Goal: Information Seeking & Learning: Find specific fact

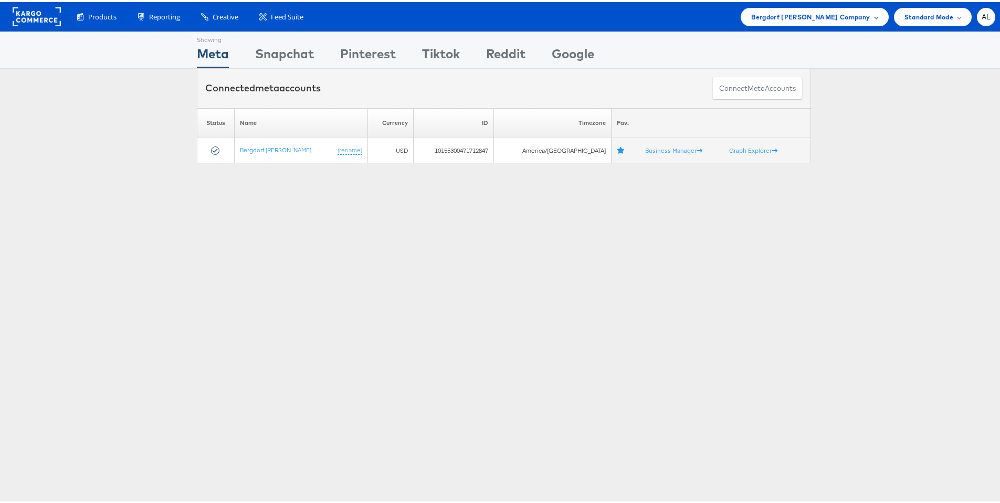
click at [788, 17] on span "Bergdorf Goodman Company" at bounding box center [810, 14] width 119 height 11
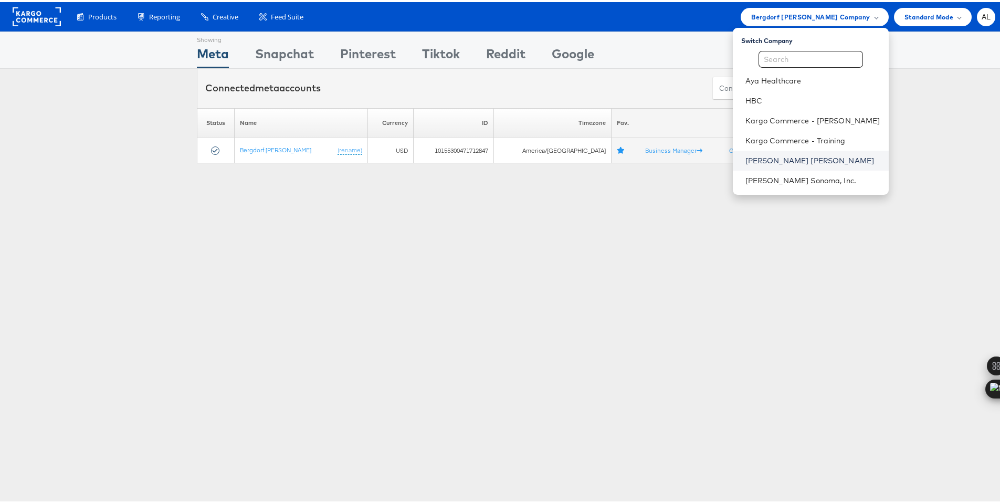
click at [776, 157] on link "[PERSON_NAME] [PERSON_NAME]" at bounding box center [812, 158] width 135 height 10
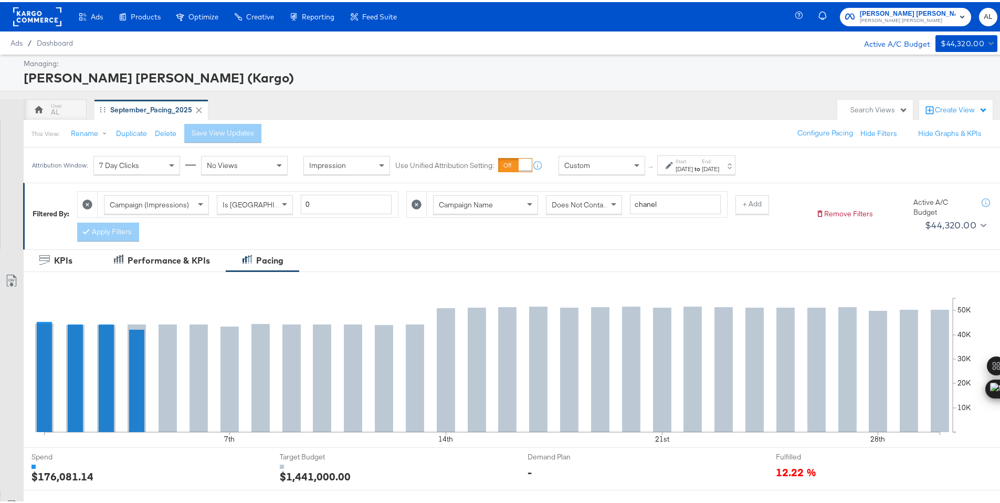
click at [629, 166] on div "Custom" at bounding box center [602, 163] width 86 height 18
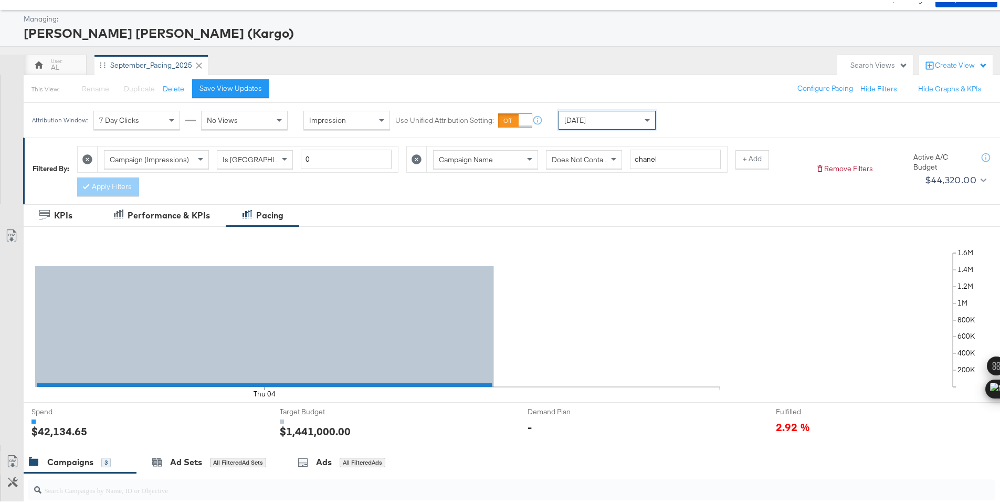
scroll to position [306, 0]
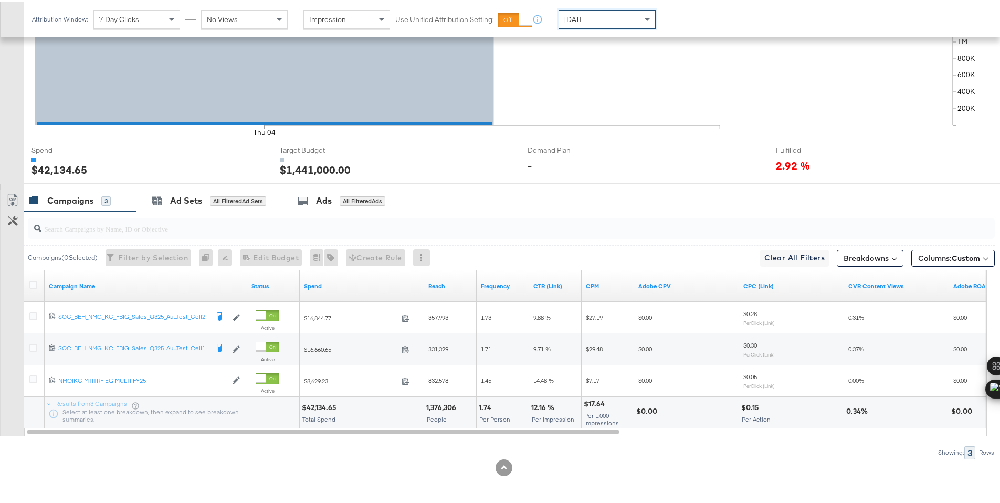
click at [311, 405] on div "$42,134.65" at bounding box center [321, 405] width 38 height 10
copy div "42,134.65"
click at [611, 22] on div "Today" at bounding box center [607, 17] width 96 height 18
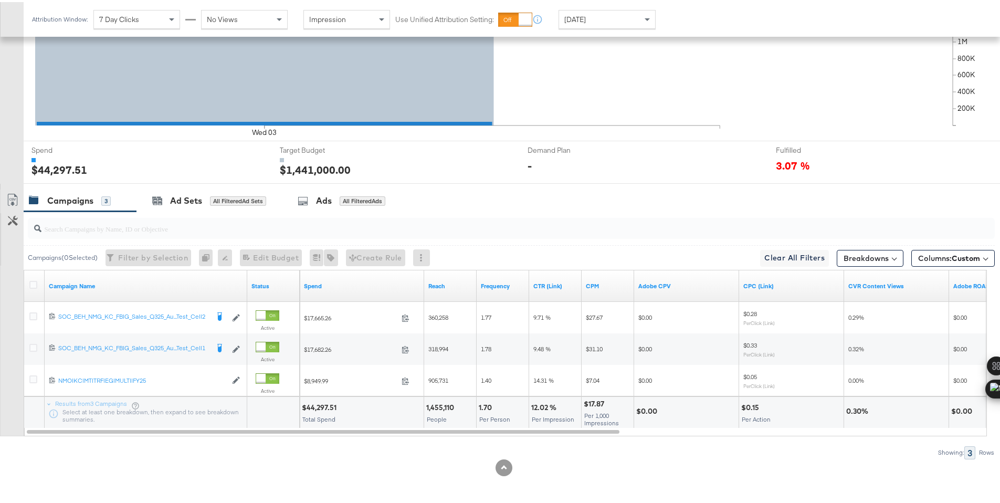
click at [317, 406] on div "$44,297.51" at bounding box center [321, 405] width 38 height 10
copy div "44,297.51"
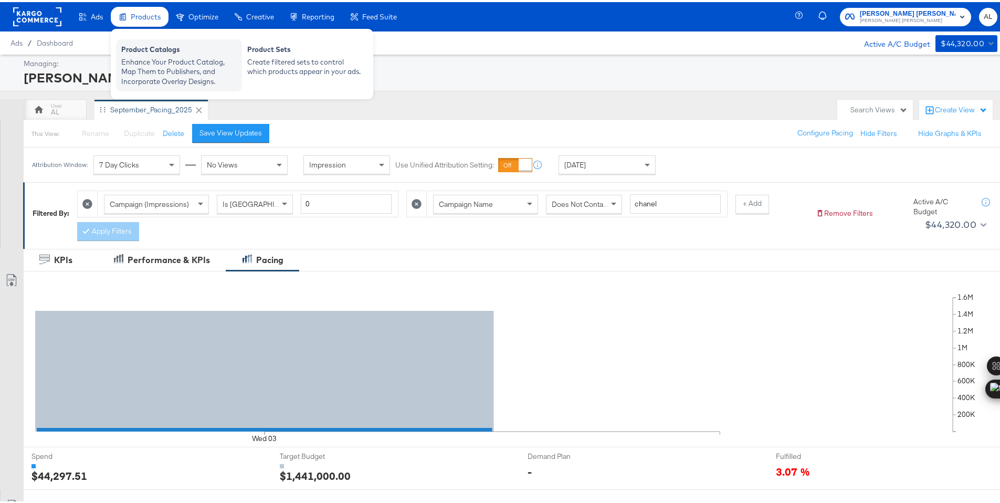
click at [156, 66] on div "Enhance Your Product Catalog, Map Them to Publishers, and Incorporate Overlay D…" at bounding box center [178, 69] width 115 height 29
click at [151, 17] on span "Products" at bounding box center [146, 14] width 30 height 8
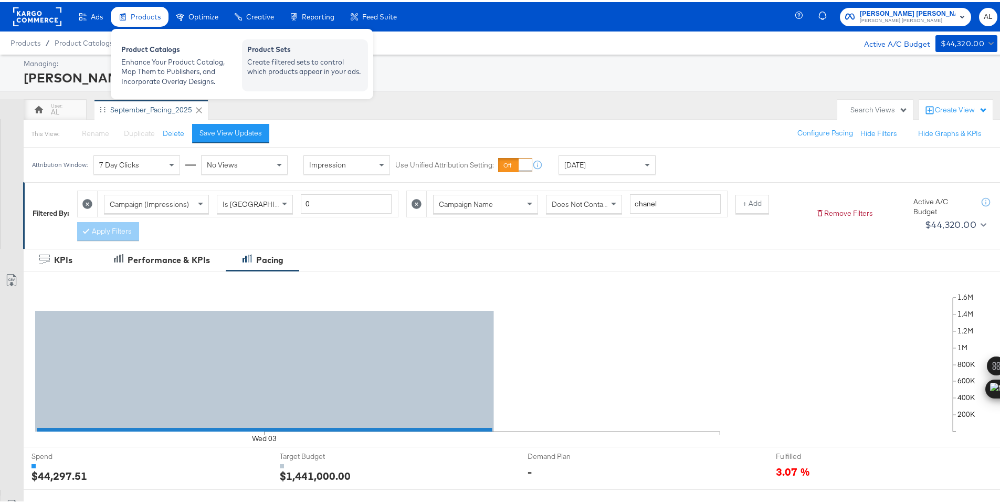
click at [301, 51] on div "Product Sets" at bounding box center [304, 49] width 115 height 13
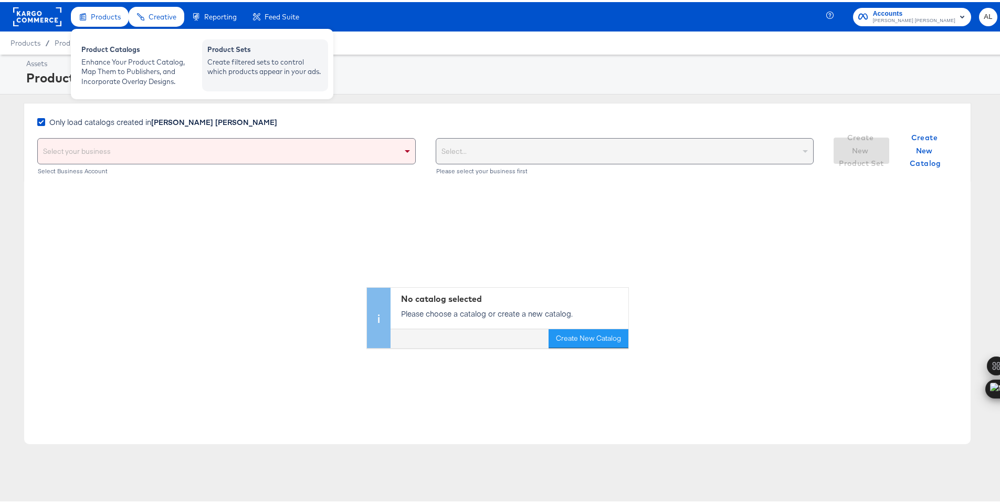
click at [237, 59] on div "Create filtered sets to control which products appear in your ads." at bounding box center [264, 64] width 115 height 19
click at [219, 66] on div "Create filtered sets to control which products appear in your ads." at bounding box center [264, 64] width 115 height 19
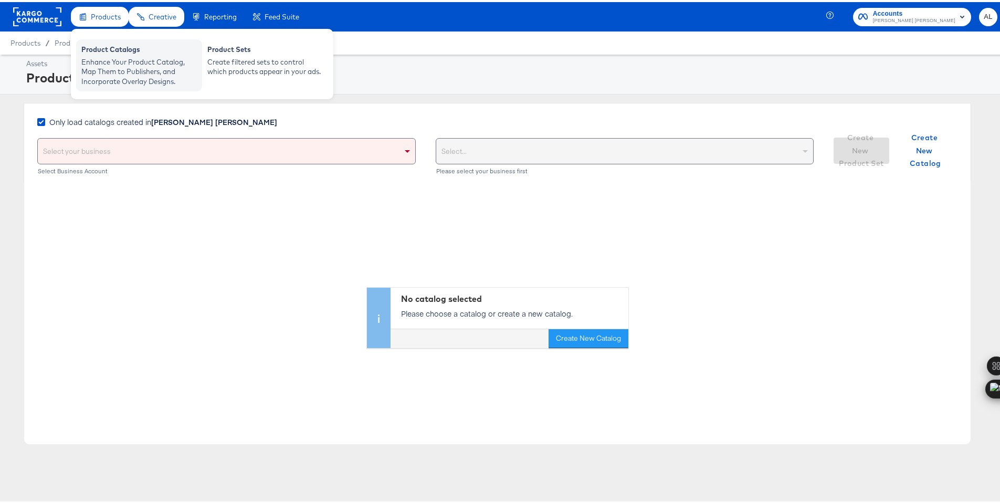
click at [104, 48] on div "Product Catalogs" at bounding box center [138, 49] width 115 height 13
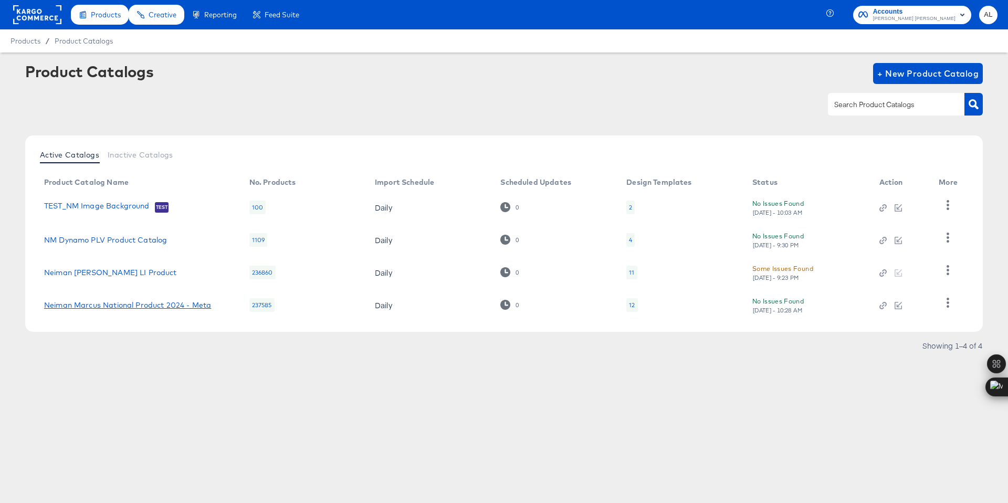
click at [125, 307] on link "Neiman Marcus National Product 2024 - Meta" at bounding box center [127, 305] width 167 height 8
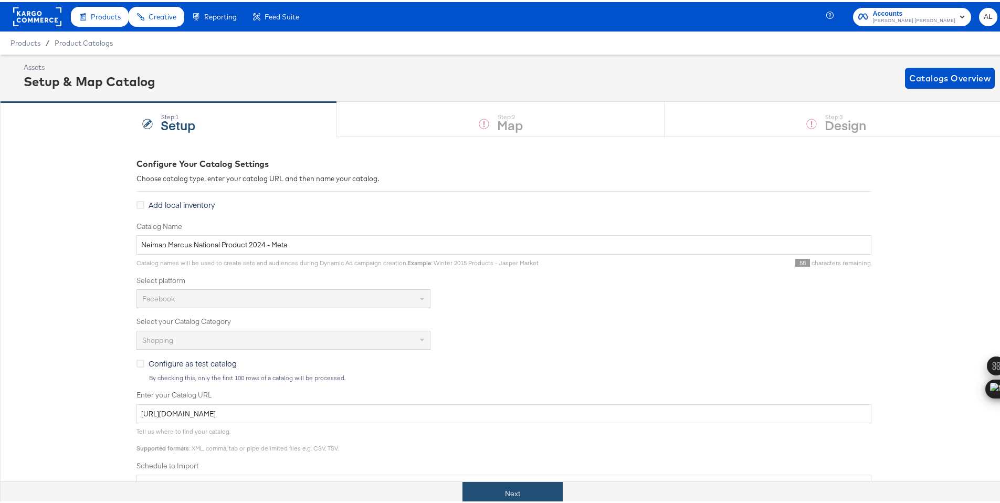
click at [505, 488] on button "Next" at bounding box center [512, 492] width 100 height 24
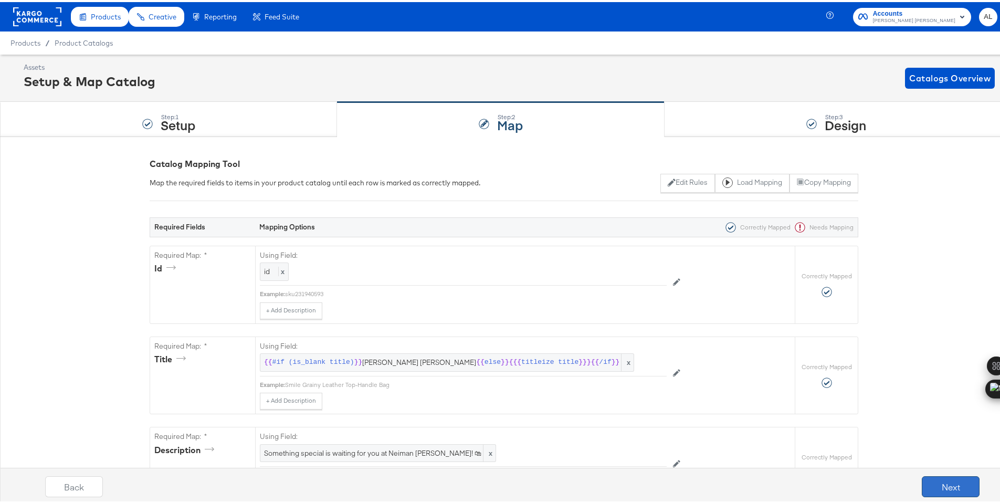
click at [933, 483] on button "Next" at bounding box center [951, 484] width 58 height 21
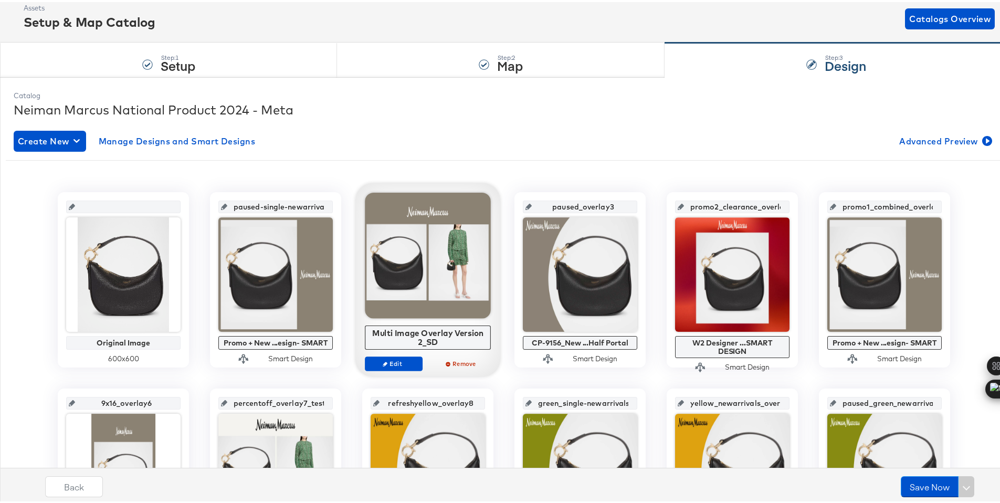
scroll to position [60, 0]
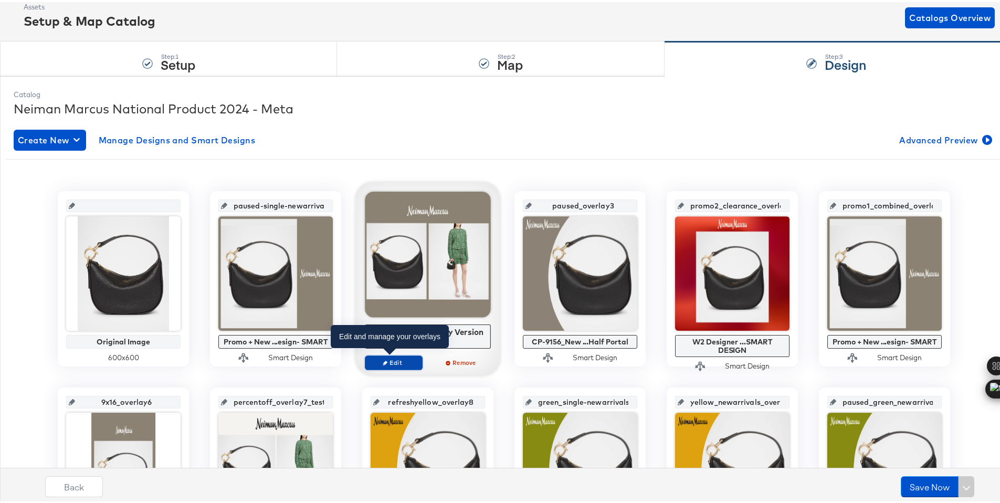
click at [389, 357] on span "Edit" at bounding box center [394, 360] width 48 height 8
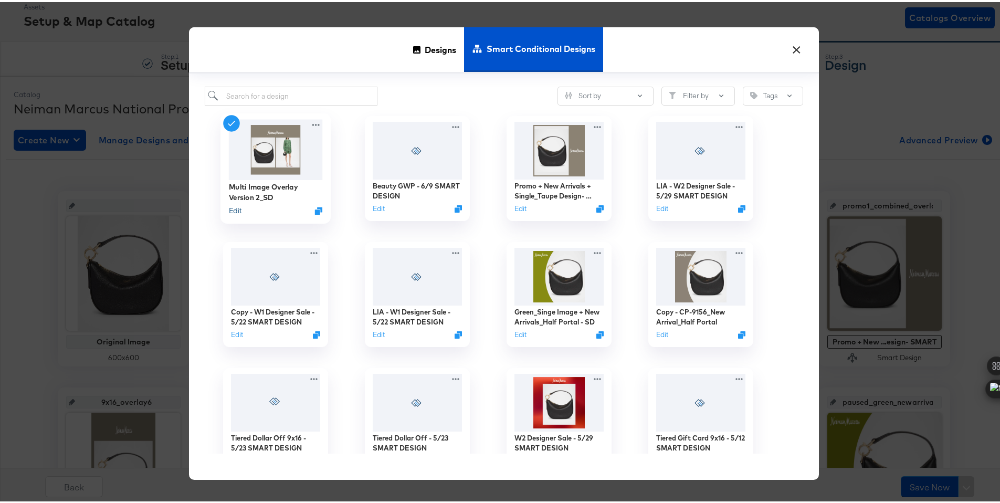
click at [236, 209] on button "Edit" at bounding box center [235, 209] width 13 height 10
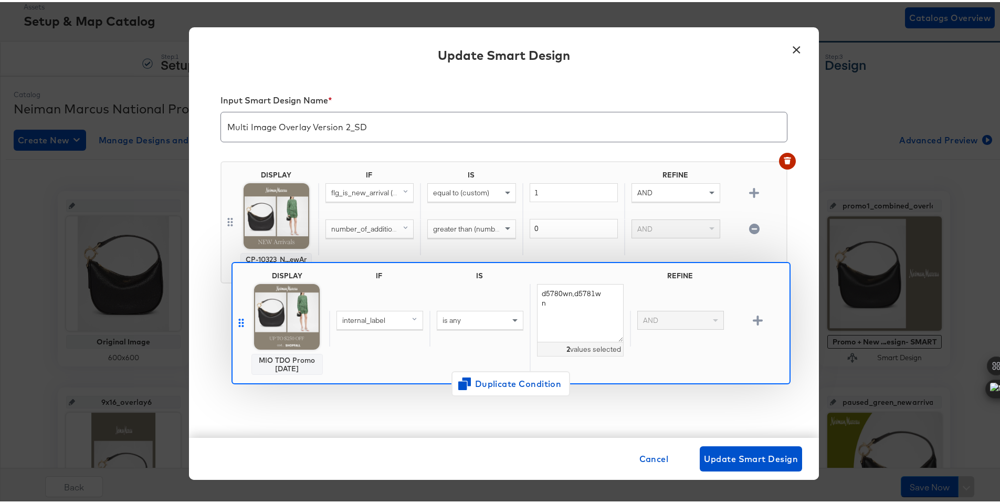
drag, startPoint x: 224, startPoint y: 218, endPoint x: 235, endPoint y: 331, distance: 113.9
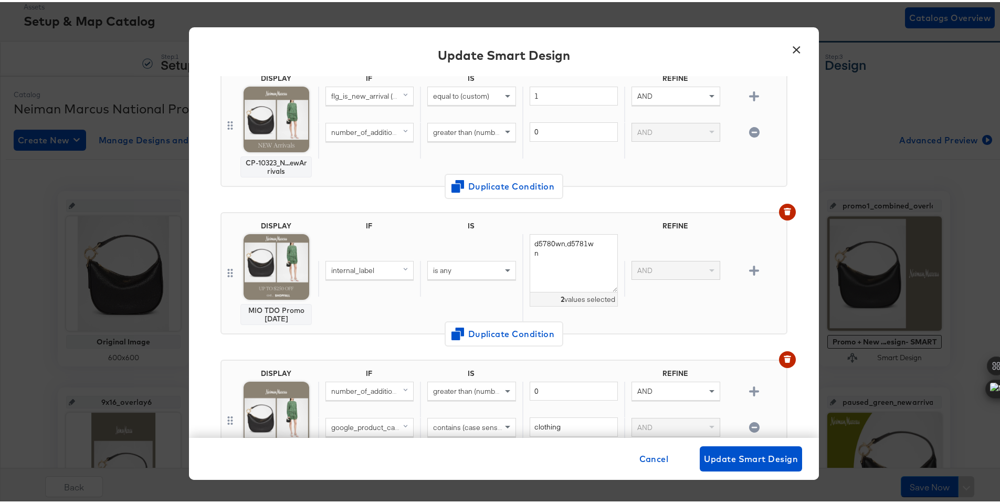
scroll to position [107, 0]
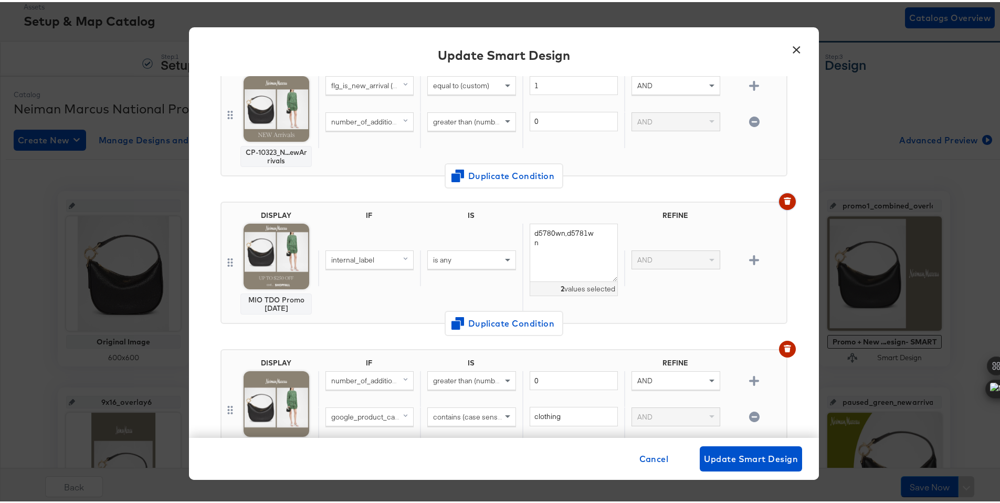
click at [784, 197] on icon "button" at bounding box center [787, 196] width 7 height 2
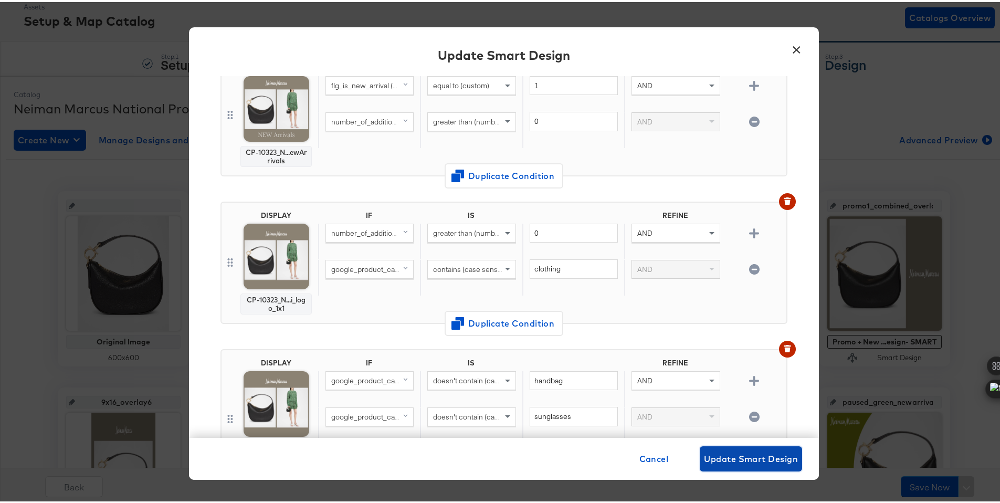
click at [738, 449] on span "Update Smart Design" at bounding box center [751, 456] width 94 height 15
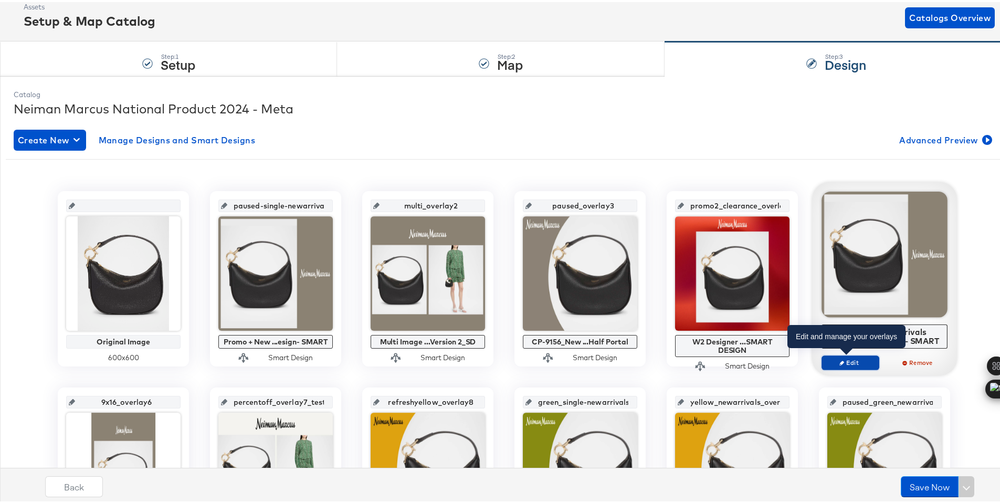
click at [833, 357] on span "Edit" at bounding box center [850, 360] width 48 height 8
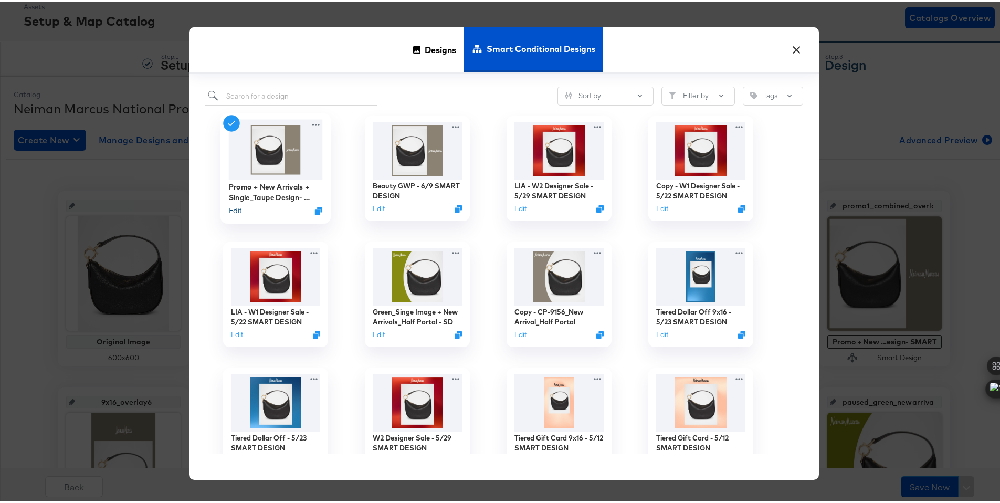
click at [233, 208] on button "Edit" at bounding box center [235, 209] width 13 height 10
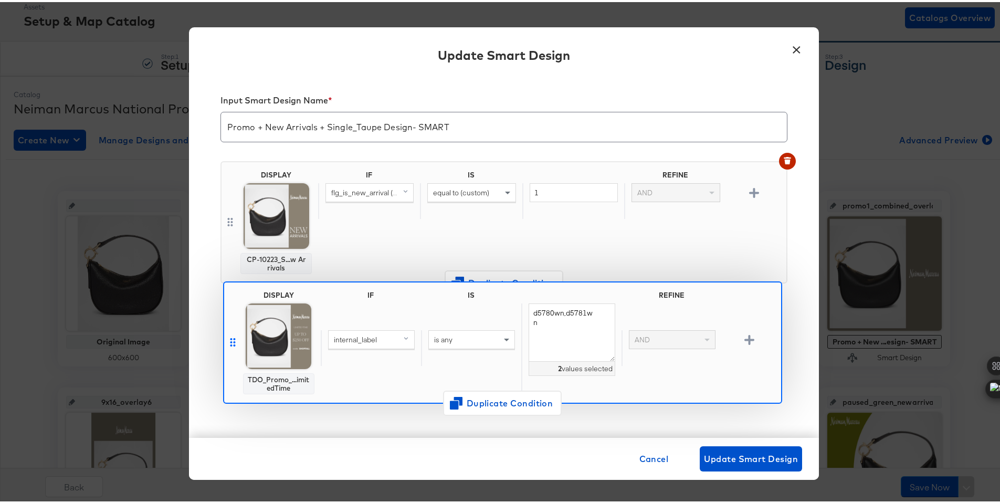
drag, startPoint x: 227, startPoint y: 221, endPoint x: 233, endPoint y: 345, distance: 124.6
click at [233, 345] on div "DISPLAY TDO_Promo_...imitedTime IF IS REFINE internal_label is any d5780wn,d578…" at bounding box center [503, 372] width 567 height 442
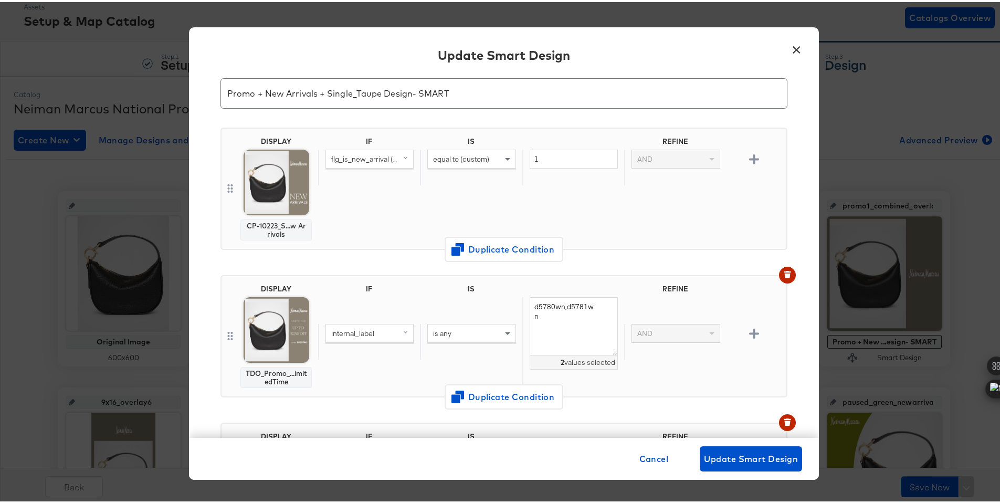
scroll to position [57, 0]
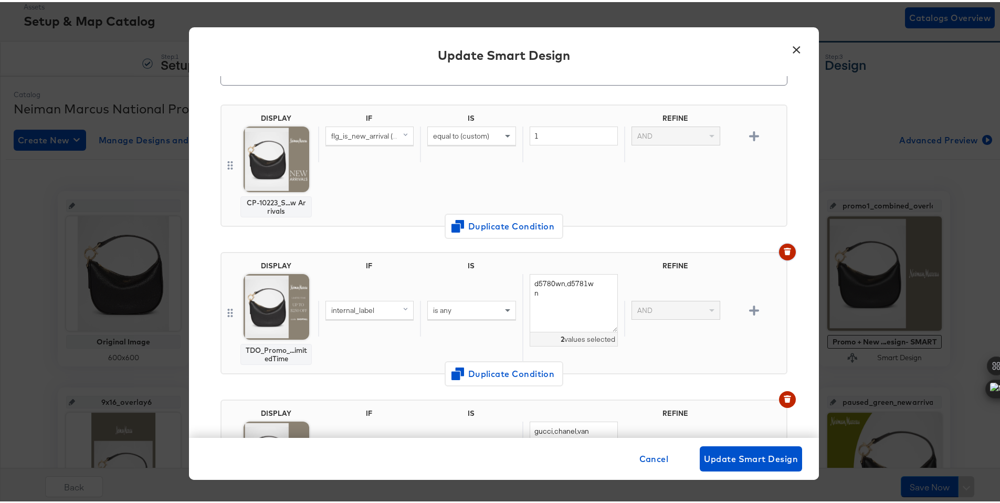
click at [784, 250] on icon "button" at bounding box center [787, 250] width 6 height 5
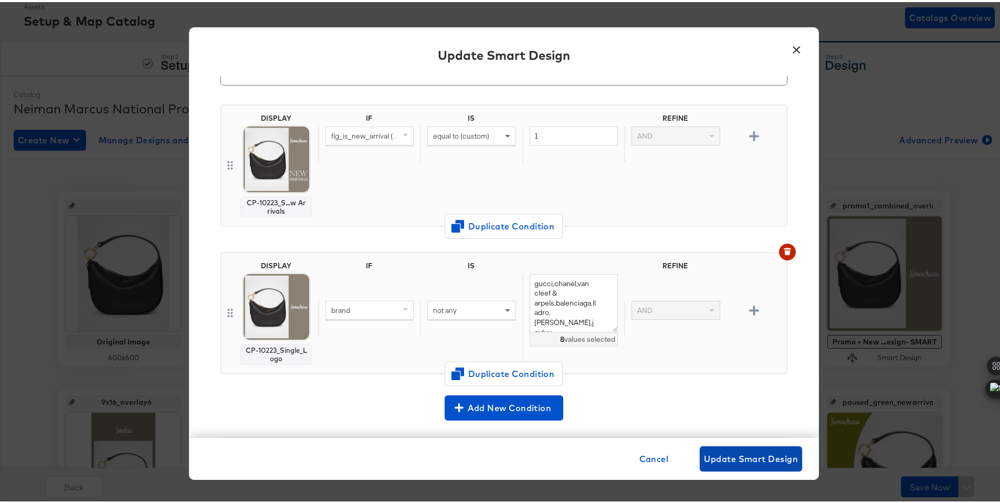
click at [733, 455] on span "Update Smart Design" at bounding box center [751, 456] width 94 height 15
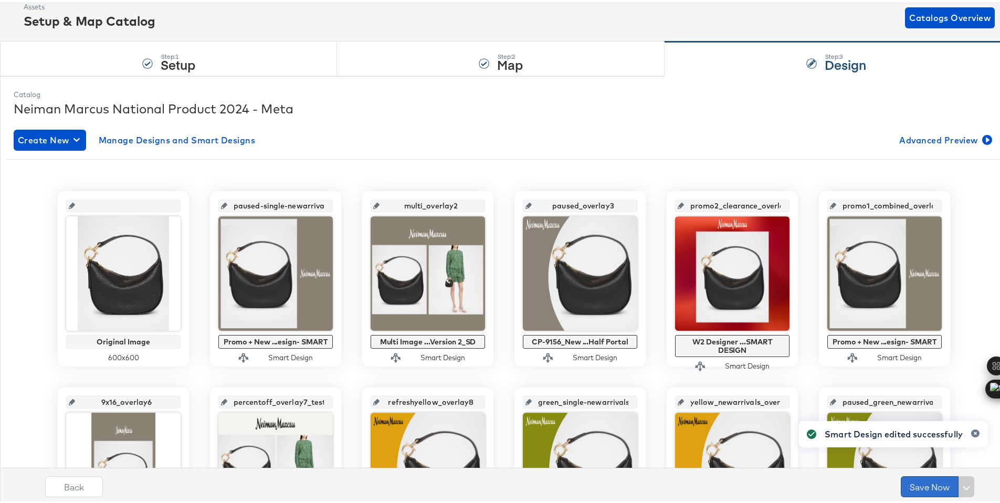
click at [922, 488] on button "Save Now" at bounding box center [930, 484] width 58 height 21
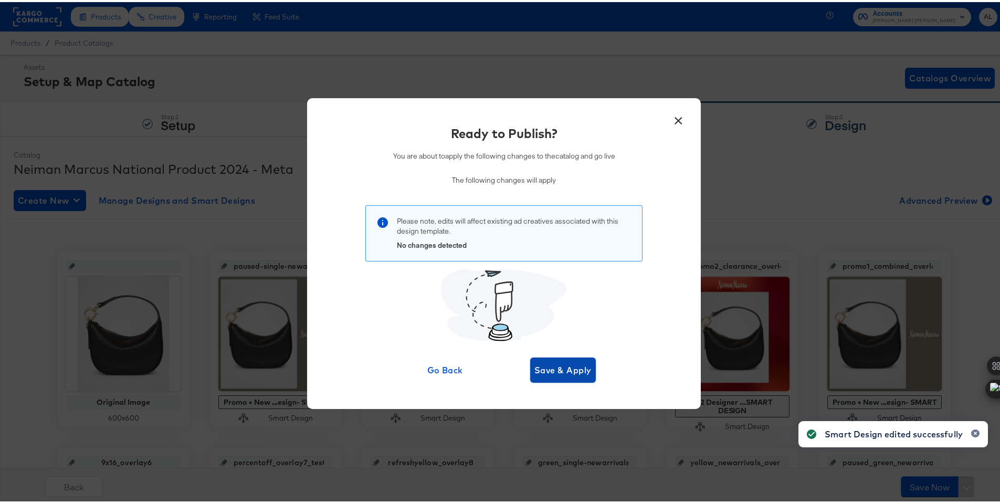
click at [553, 374] on span "Save & Apply" at bounding box center [562, 368] width 57 height 15
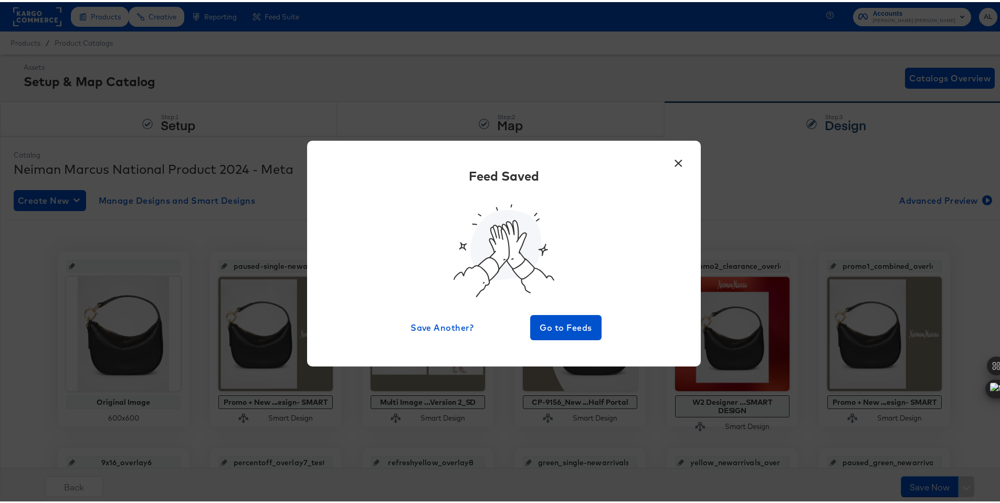
click at [672, 163] on button "×" at bounding box center [678, 158] width 19 height 19
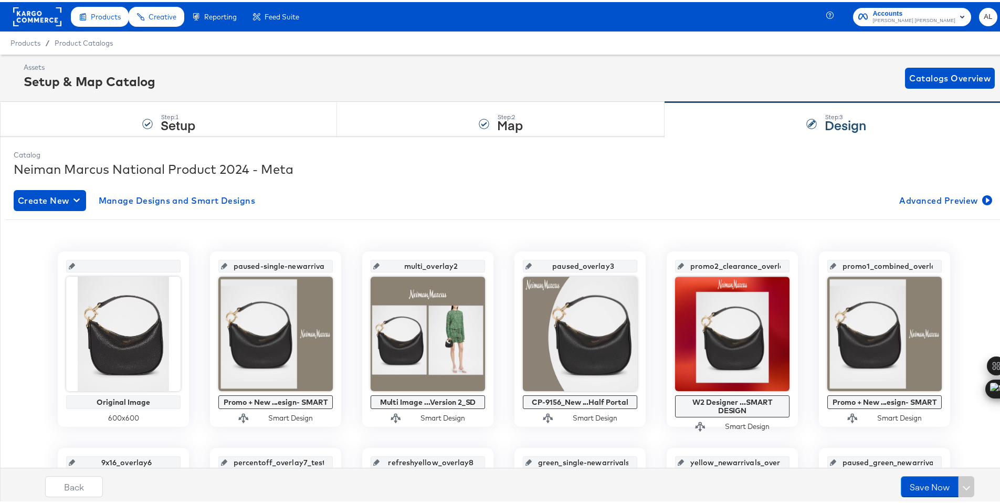
click at [45, 12] on rect at bounding box center [37, 14] width 48 height 19
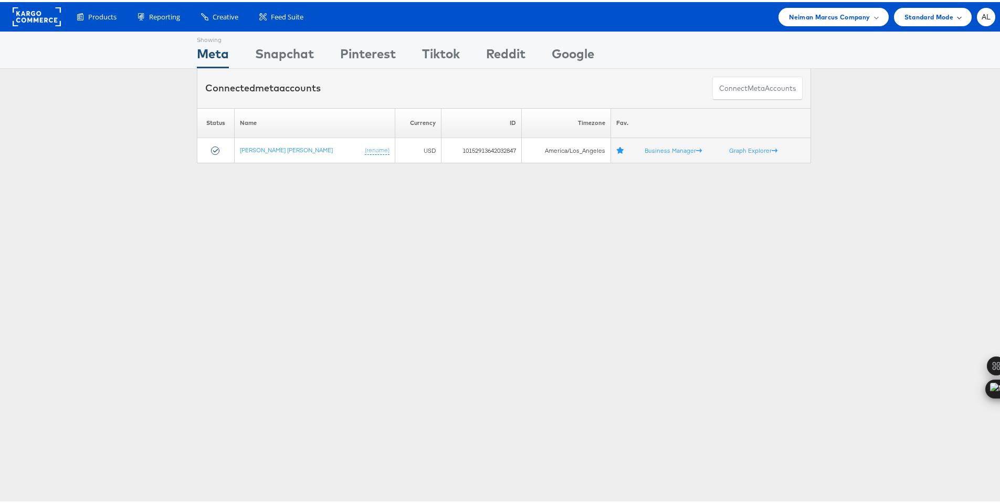
click at [913, 18] on span "Standard Mode" at bounding box center [928, 14] width 49 height 11
click at [846, 23] on div "Neiman Marcus Company" at bounding box center [833, 15] width 110 height 18
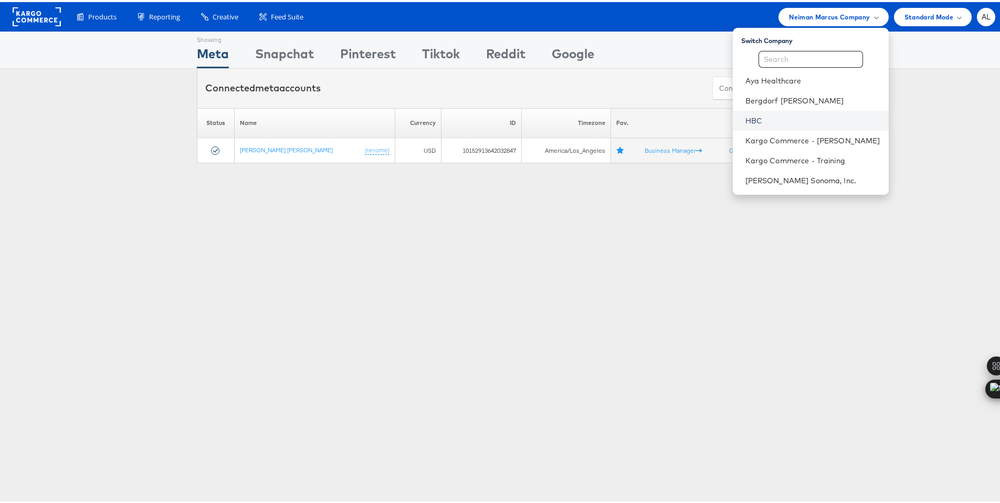
click at [775, 113] on link "HBC" at bounding box center [812, 118] width 135 height 10
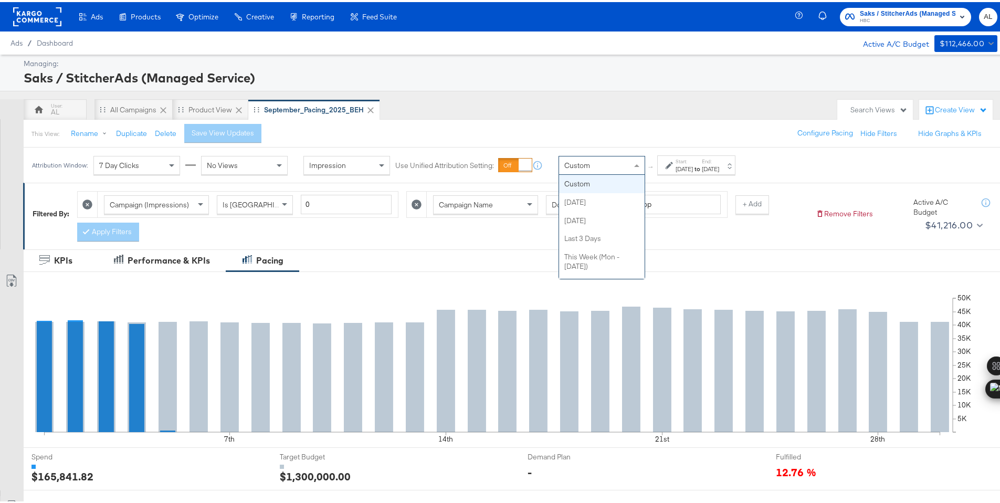
click at [624, 166] on div "Custom" at bounding box center [602, 163] width 86 height 18
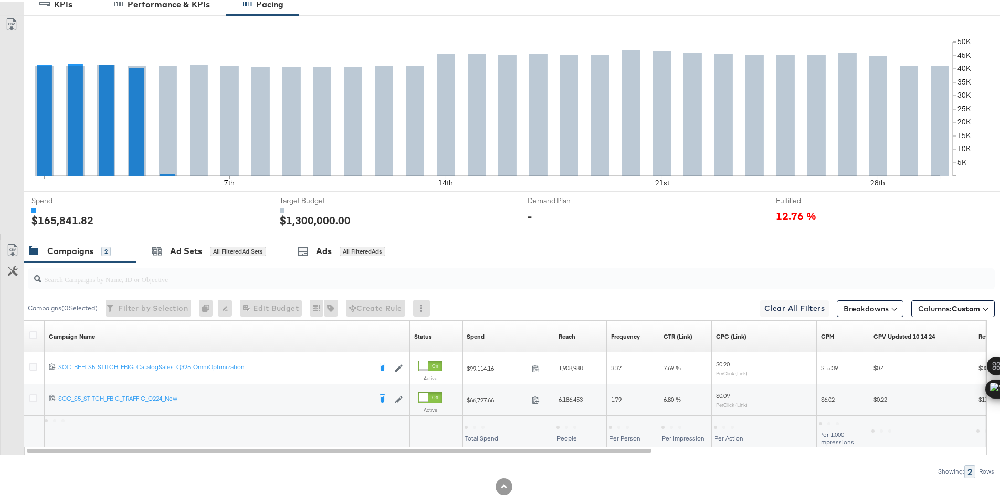
scroll to position [275, 0]
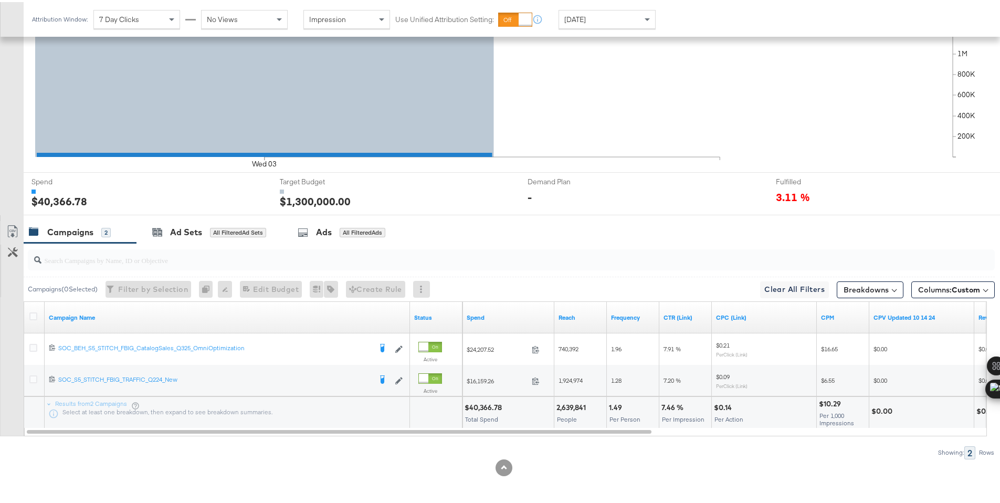
click at [487, 403] on div "$40,366.78" at bounding box center [485, 405] width 40 height 10
copy div "40,366.78"
click at [585, 16] on span "Yesterday" at bounding box center [575, 17] width 22 height 9
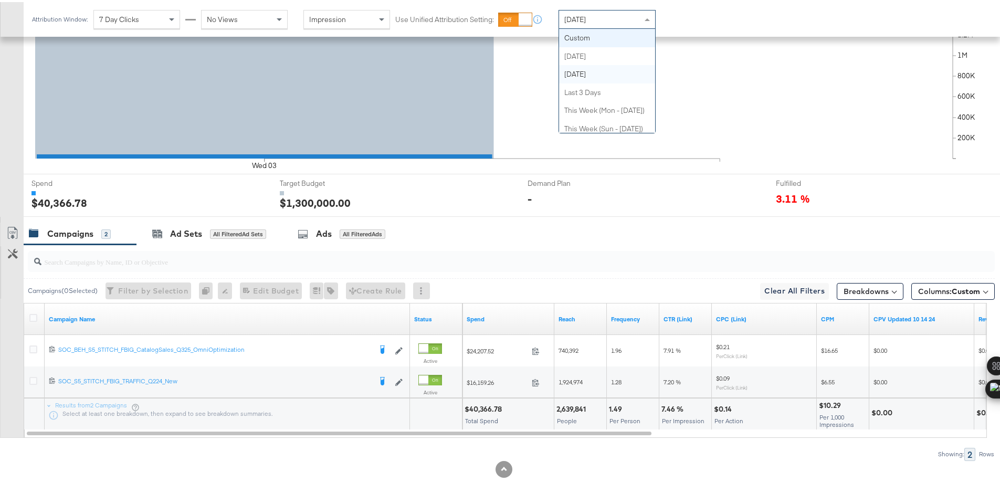
scroll to position [272, 0]
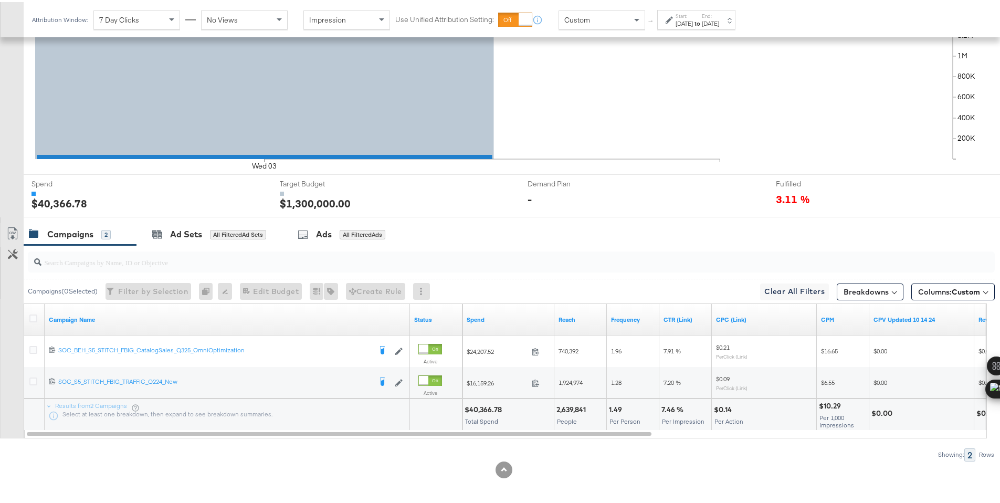
click at [693, 20] on div "Sep 4th 2025" at bounding box center [683, 21] width 17 height 8
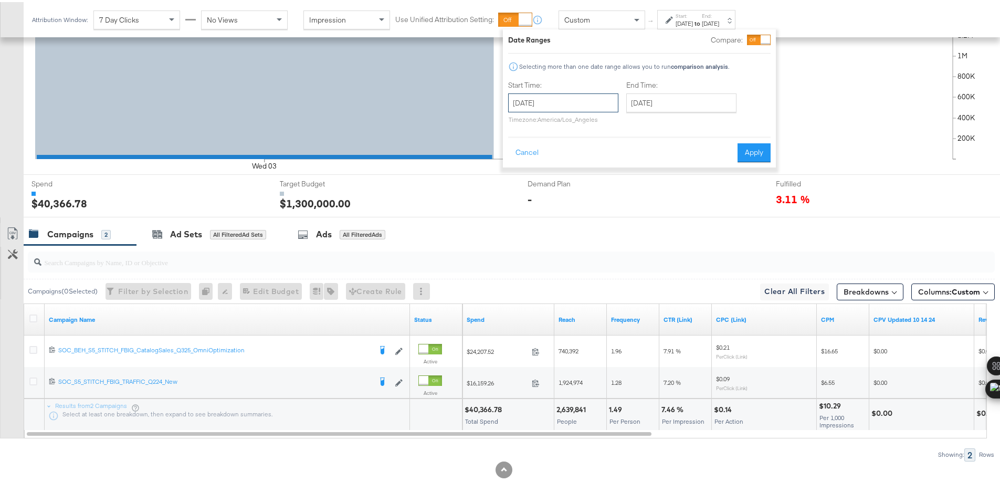
click at [588, 109] on input "September 4th 2025" at bounding box center [563, 100] width 110 height 19
click at [578, 152] on td "3" at bounding box center [574, 153] width 18 height 15
type input "September 3rd 2025"
click at [690, 104] on input "September 4th 2025" at bounding box center [682, 100] width 110 height 19
click at [694, 155] on td "3" at bounding box center [692, 153] width 18 height 15
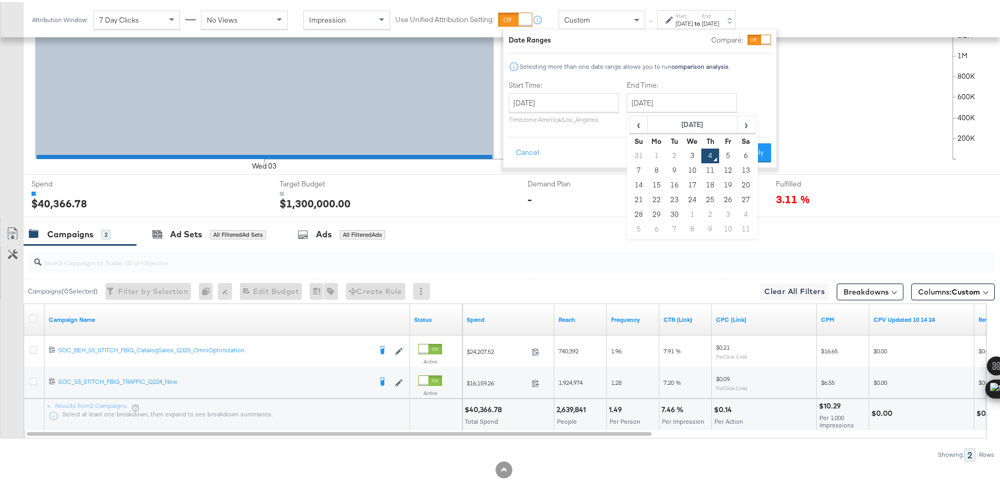
type input "September 3rd 2025"
click at [763, 149] on button "Apply" at bounding box center [754, 150] width 33 height 19
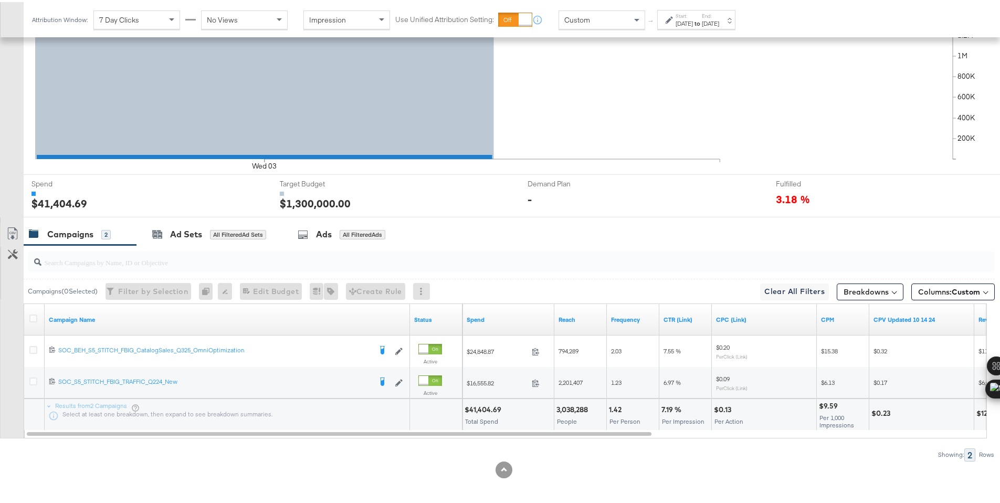
click at [480, 406] on div "$41,404.69" at bounding box center [485, 408] width 40 height 10
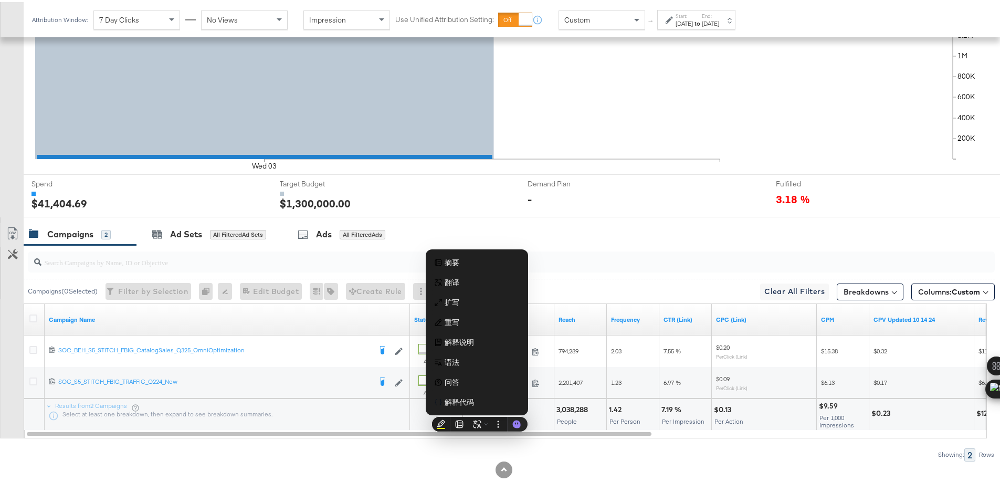
copy div "41,404.69"
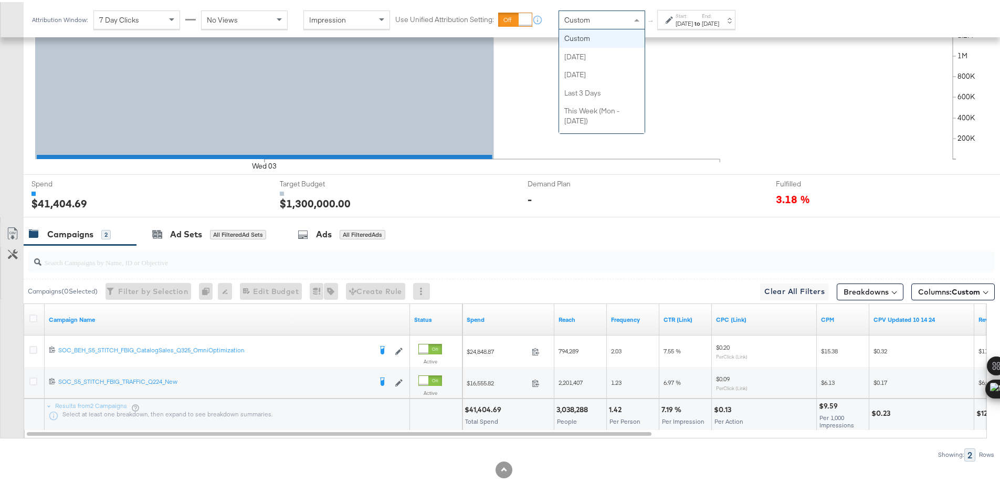
click at [640, 23] on span at bounding box center [637, 18] width 13 height 18
click at [474, 408] on div "$40,366.78" at bounding box center [485, 408] width 40 height 10
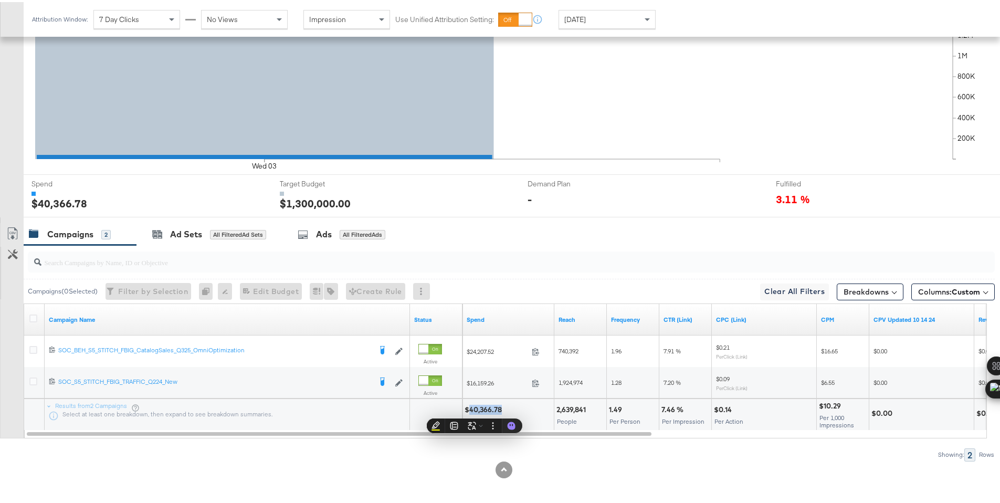
copy div "40,366.78"
